Goal: Task Accomplishment & Management: Use online tool/utility

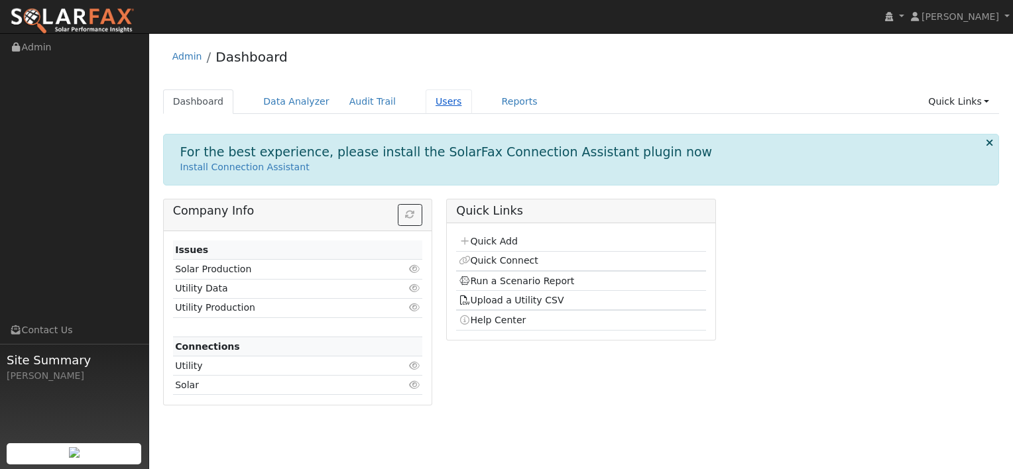
click at [426, 102] on link "Users" at bounding box center [449, 102] width 46 height 25
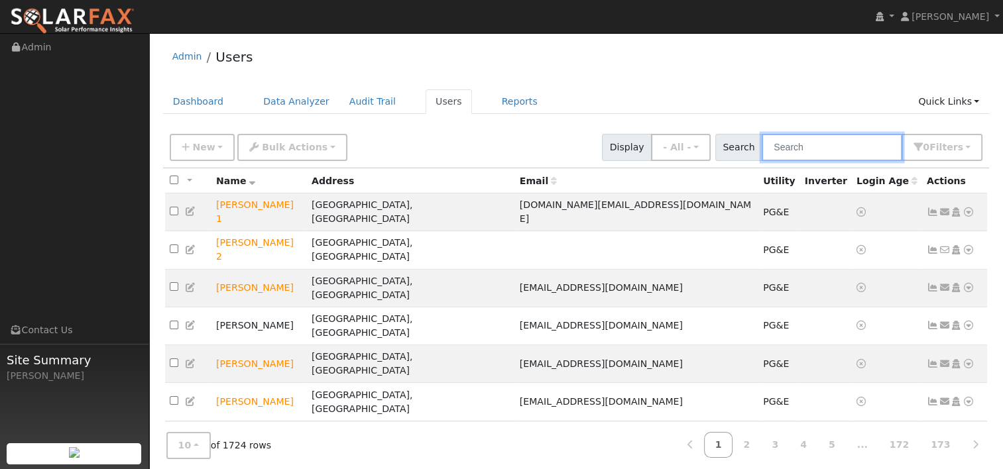
click at [828, 143] on input "text" at bounding box center [832, 147] width 141 height 27
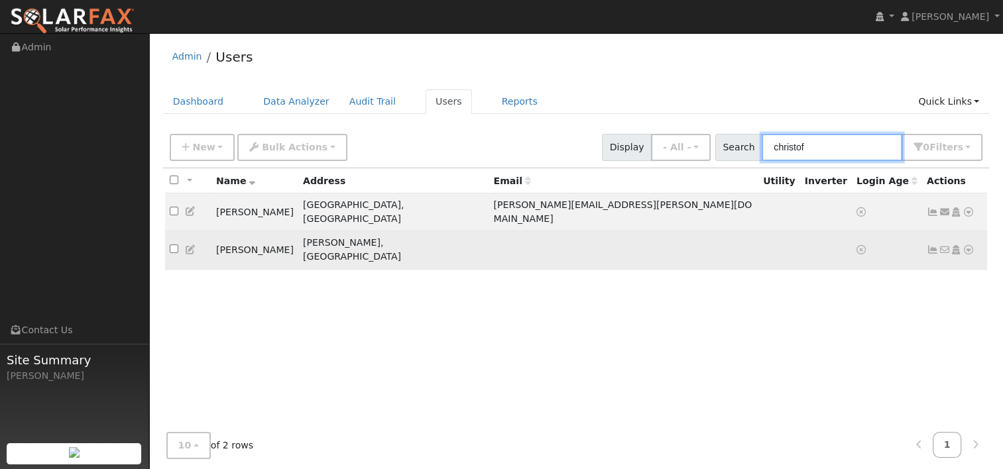
type input "christof"
click at [965, 245] on icon at bounding box center [969, 249] width 12 height 9
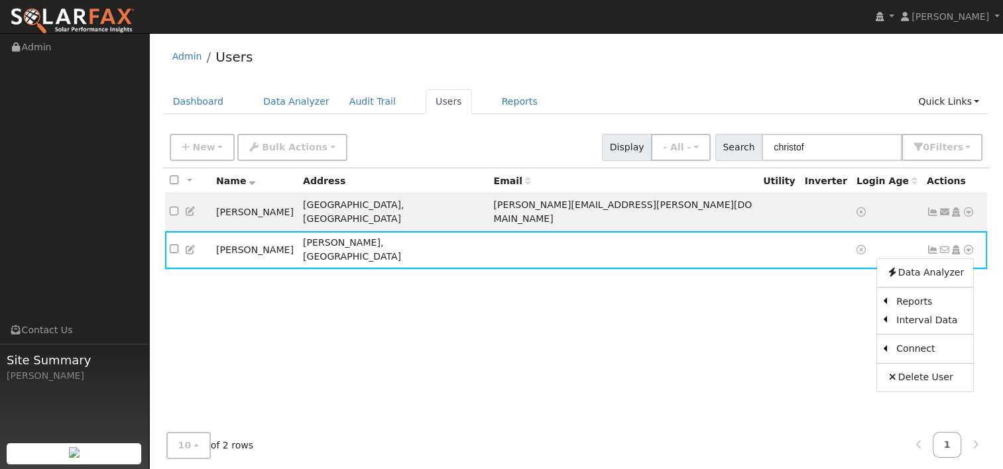
click at [0, 0] on link "Utility" at bounding box center [0, 0] width 0 height 0
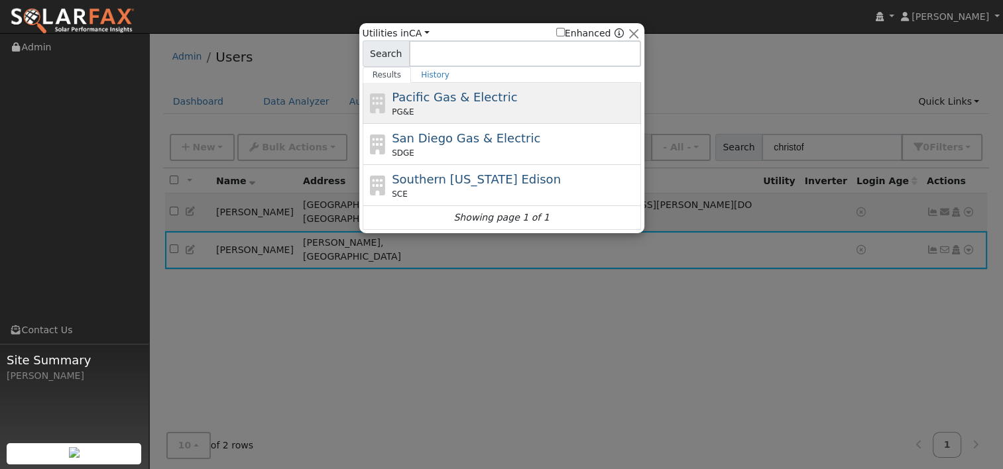
click at [440, 90] on span "Pacific Gas & Electric" at bounding box center [454, 97] width 125 height 14
